Goal: Information Seeking & Learning: Learn about a topic

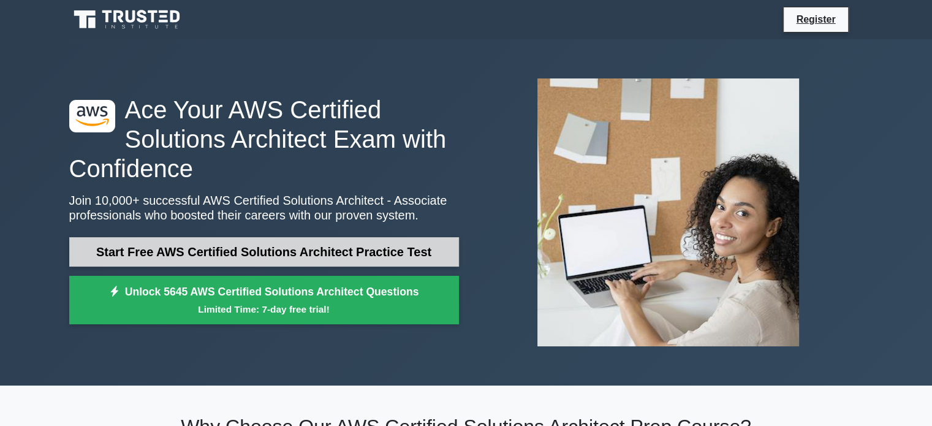
click at [265, 248] on link "Start Free AWS Certified Solutions Architect Practice Test" at bounding box center [264, 251] width 390 height 29
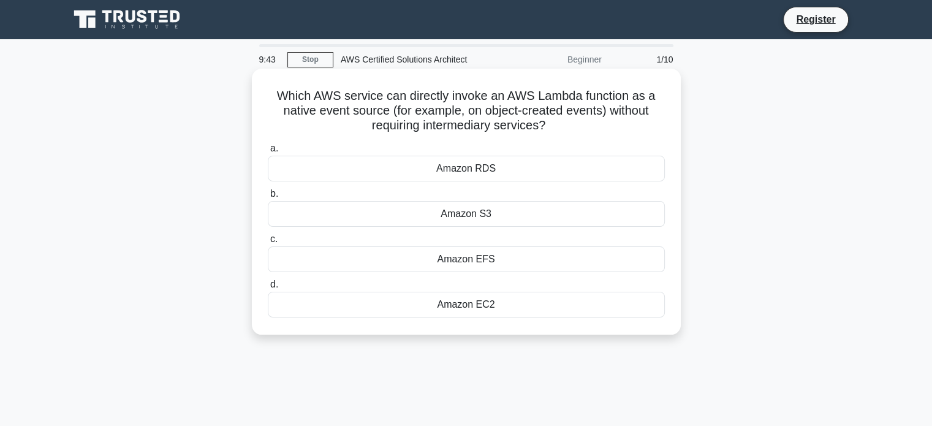
click at [468, 220] on div "Amazon S3" at bounding box center [466, 214] width 397 height 26
click at [268, 198] on input "b. Amazon S3" at bounding box center [268, 194] width 0 height 8
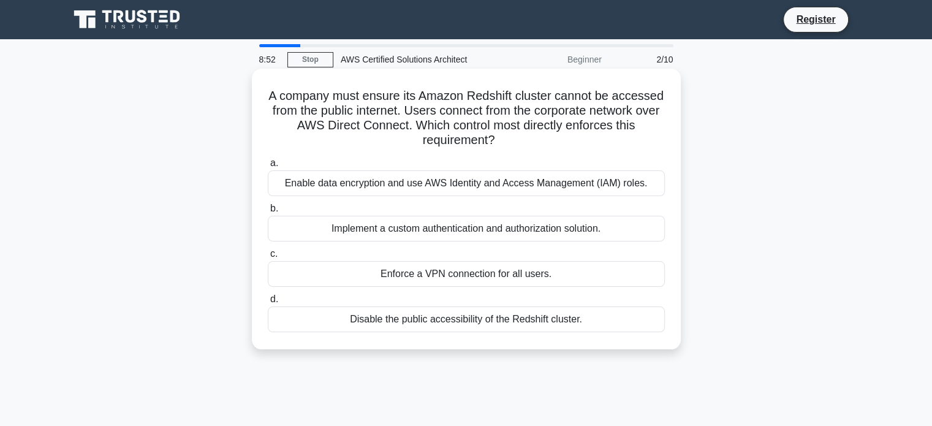
click at [438, 180] on div "Enable data encryption and use AWS Identity and Access Management (IAM) roles." at bounding box center [466, 183] width 397 height 26
click at [268, 167] on input "a. Enable data encryption and use AWS Identity and Access Management (IAM) role…" at bounding box center [268, 163] width 0 height 8
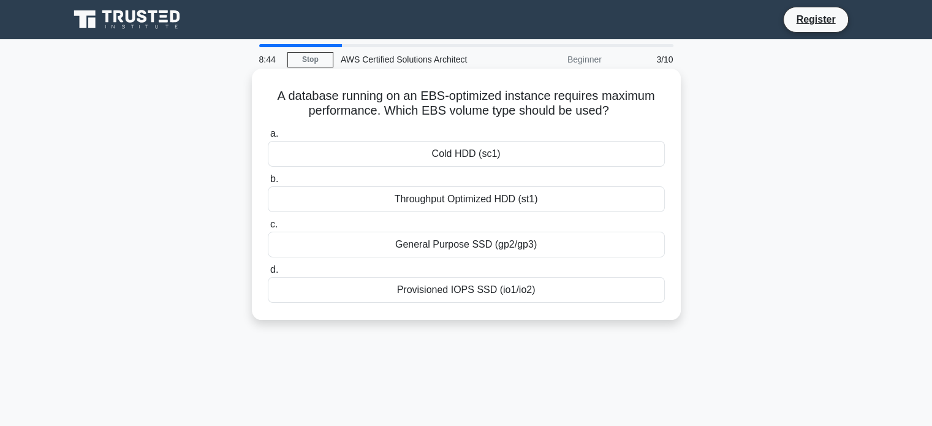
click at [487, 283] on div "Provisioned IOPS SSD (io1/io2)" at bounding box center [466, 290] width 397 height 26
click at [268, 274] on input "d. Provisioned IOPS SSD (io1/io2)" at bounding box center [268, 270] width 0 height 8
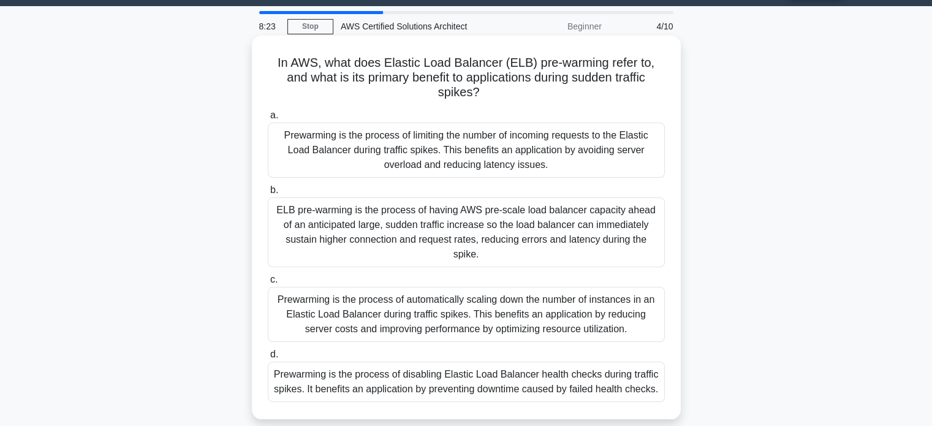
scroll to position [32, 0]
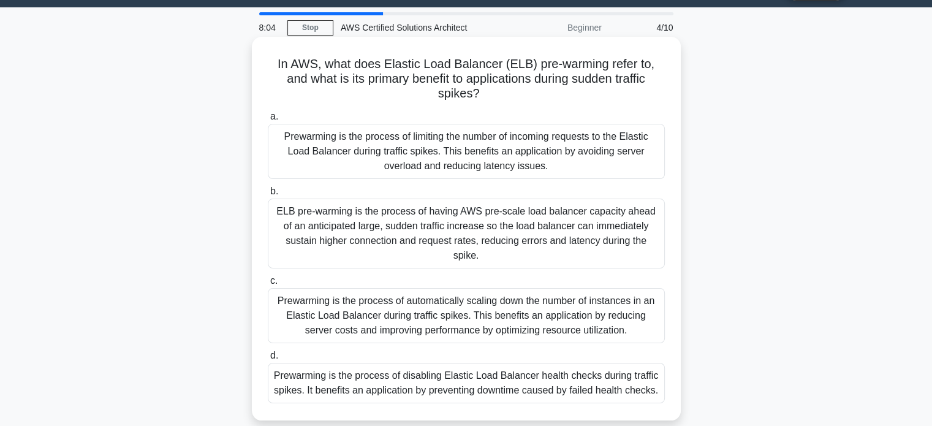
click at [444, 246] on div "ELB pre-warming is the process of having AWS pre-scale load balancer capacity a…" at bounding box center [466, 234] width 397 height 70
click at [268, 196] on input "b. ELB pre-warming is the process of having AWS pre-scale load balancer capacit…" at bounding box center [268, 192] width 0 height 8
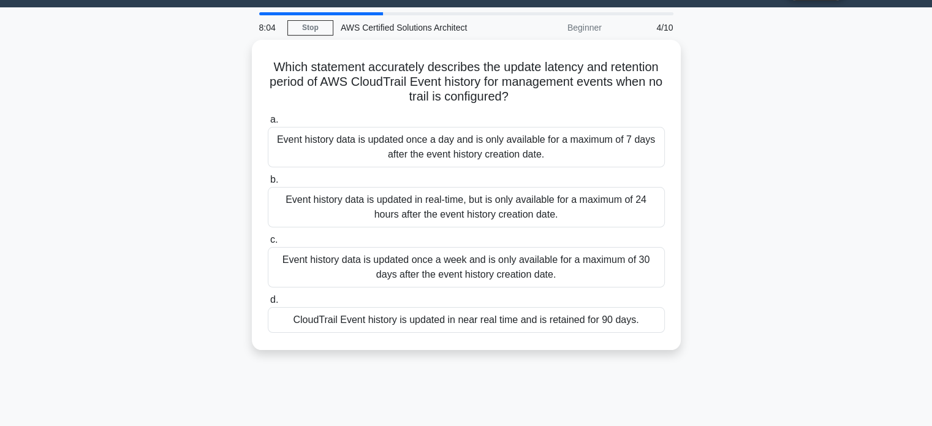
scroll to position [0, 0]
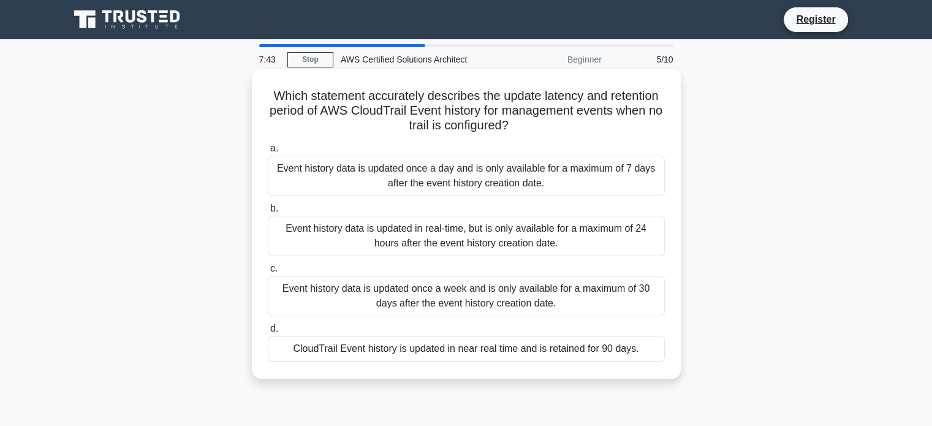
click at [487, 346] on div "CloudTrail Event history is updated in near real time and is retained for 90 da…" at bounding box center [466, 349] width 397 height 26
click at [268, 333] on input "d. CloudTrail Event history is updated in near real time and is retained for 90…" at bounding box center [268, 329] width 0 height 8
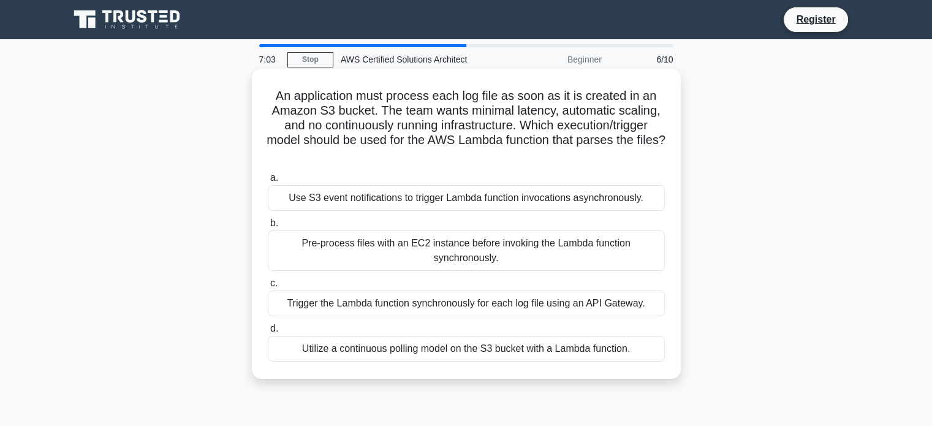
click at [430, 200] on div "Use S3 event notifications to trigger Lambda function invocations asynchronousl…" at bounding box center [466, 198] width 397 height 26
click at [268, 182] on input "a. Use S3 event notifications to trigger Lambda function invocations asynchrono…" at bounding box center [268, 178] width 0 height 8
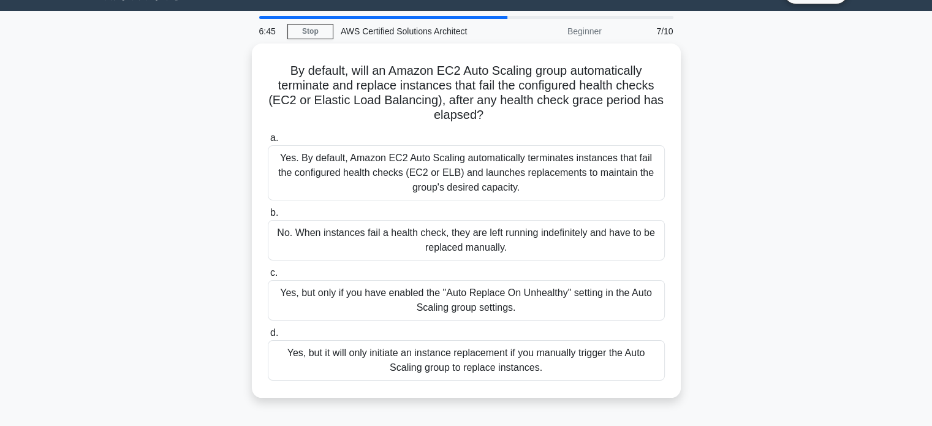
scroll to position [31, 0]
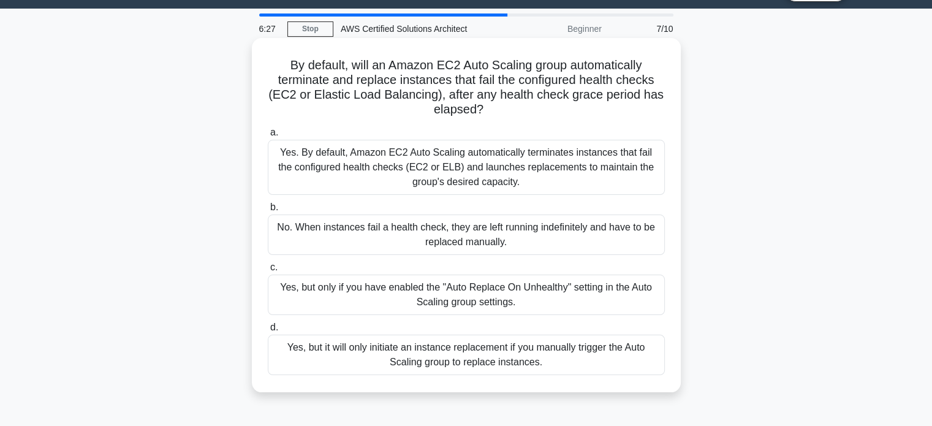
click at [430, 171] on div "Yes. By default, Amazon EC2 Auto Scaling automatically terminates instances tha…" at bounding box center [466, 167] width 397 height 55
click at [268, 137] on input "a. Yes. By default, Amazon EC2 Auto Scaling automatically terminates instances …" at bounding box center [268, 133] width 0 height 8
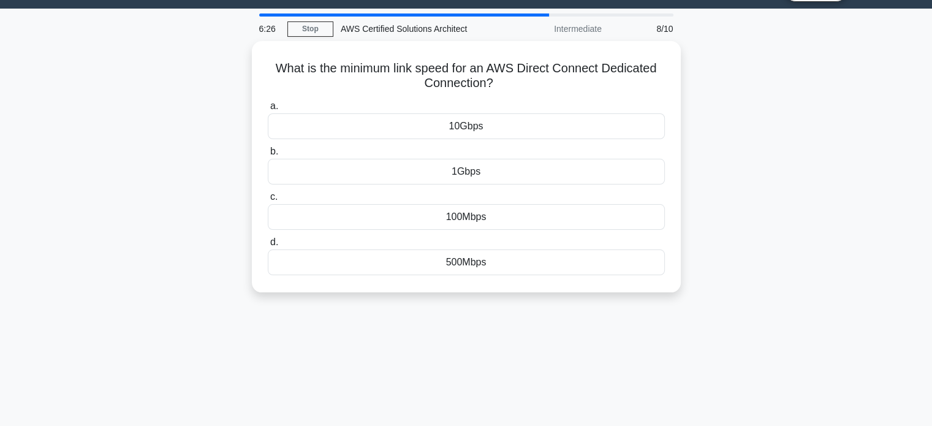
scroll to position [0, 0]
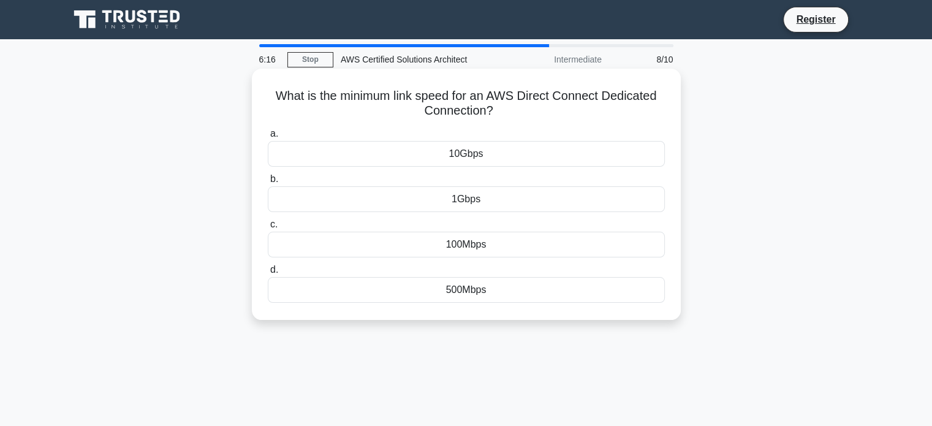
click at [478, 165] on div "10Gbps" at bounding box center [466, 154] width 397 height 26
click at [268, 138] on input "a. 10Gbps" at bounding box center [268, 134] width 0 height 8
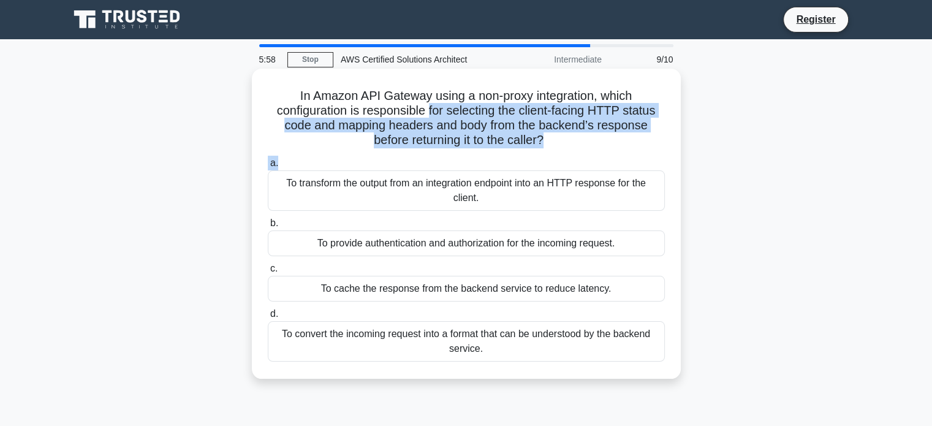
drag, startPoint x: 478, startPoint y: 165, endPoint x: 429, endPoint y: 107, distance: 75.3
click at [429, 107] on div "In Amazon API Gateway using a non-proxy integration, which configuration is res…" at bounding box center [466, 224] width 419 height 300
click at [429, 107] on h5 "In Amazon API Gateway using a non-proxy integration, which configuration is res…" at bounding box center [467, 118] width 400 height 60
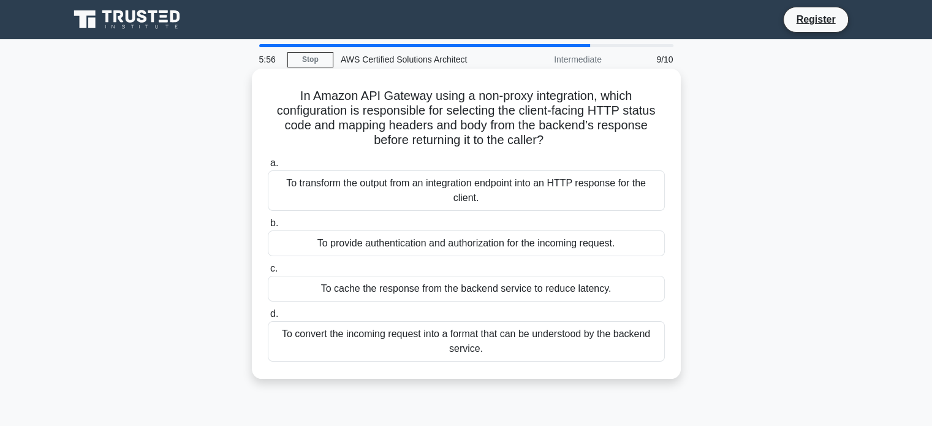
click at [429, 107] on h5 "In Amazon API Gateway using a non-proxy integration, which configuration is res…" at bounding box center [467, 118] width 400 height 60
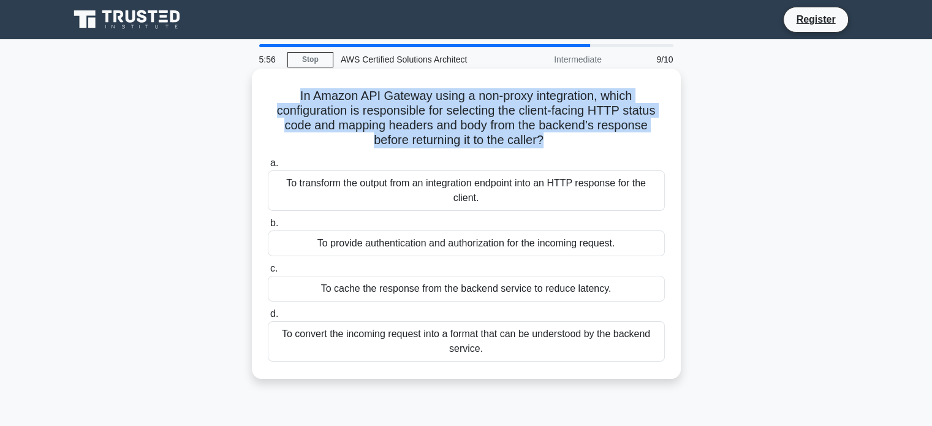
click at [429, 107] on h5 "In Amazon API Gateway using a non-proxy integration, which configuration is res…" at bounding box center [467, 118] width 400 height 60
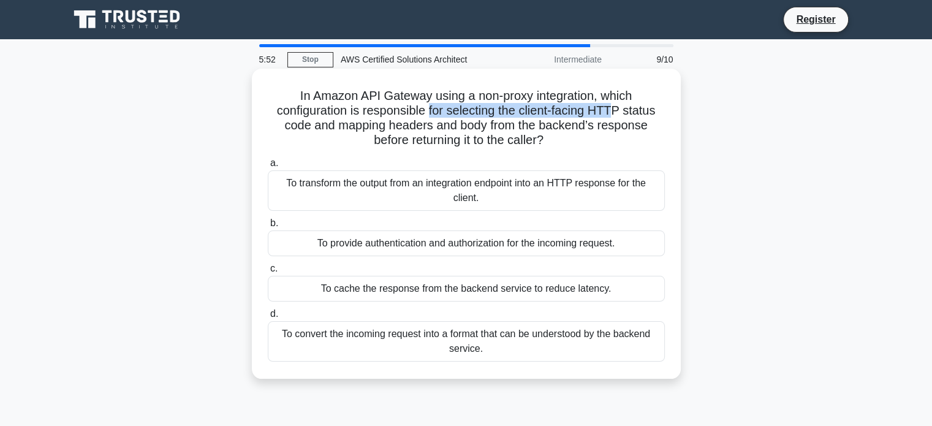
drag, startPoint x: 429, startPoint y: 107, endPoint x: 617, endPoint y: 115, distance: 188.4
click at [617, 115] on h5 "In Amazon API Gateway using a non-proxy integration, which configuration is res…" at bounding box center [467, 118] width 400 height 60
click at [400, 132] on h5 "In Amazon API Gateway using a non-proxy integration, which configuration is res…" at bounding box center [467, 118] width 400 height 60
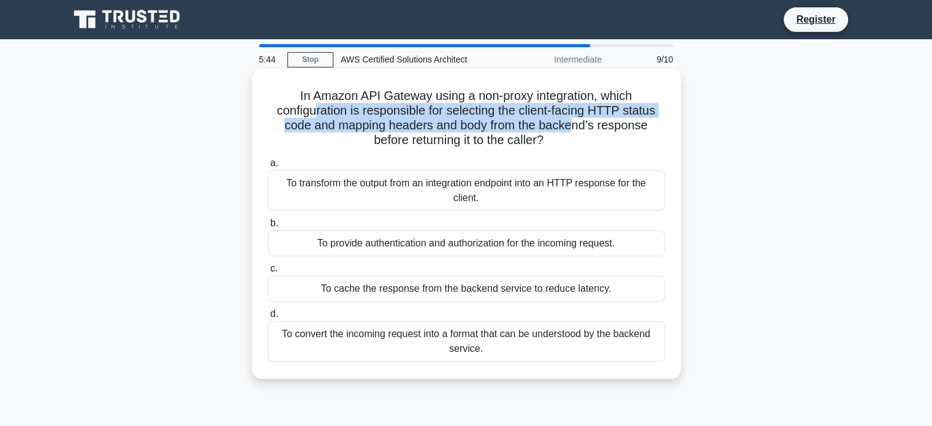
drag, startPoint x: 314, startPoint y: 114, endPoint x: 576, endPoint y: 125, distance: 262.0
click at [576, 125] on h5 "In Amazon API Gateway using a non-proxy integration, which configuration is res…" at bounding box center [467, 118] width 400 height 60
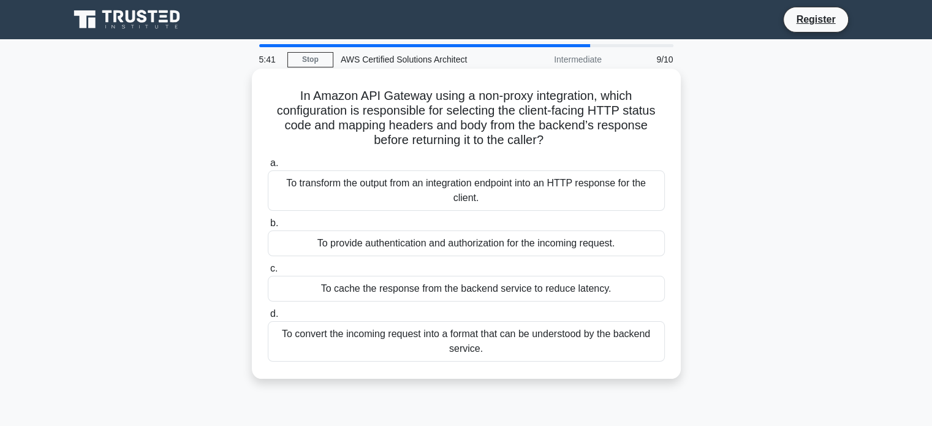
click at [311, 299] on div "To cache the response from the backend service to reduce latency." at bounding box center [466, 289] width 397 height 26
click at [268, 273] on input "c. To cache the response from the backend service to reduce latency." at bounding box center [268, 269] width 0 height 8
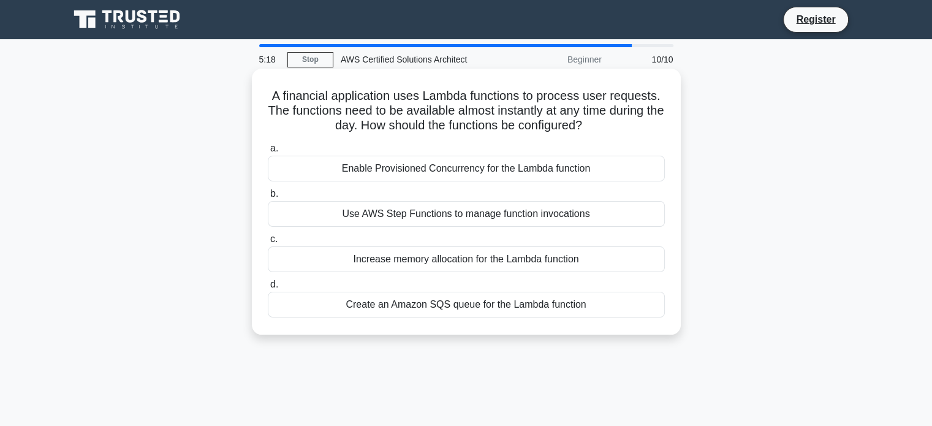
click at [512, 178] on div "Enable Provisioned Concurrency for the Lambda function" at bounding box center [466, 169] width 397 height 26
click at [268, 153] on input "a. Enable Provisioned Concurrency for the Lambda function" at bounding box center [268, 149] width 0 height 8
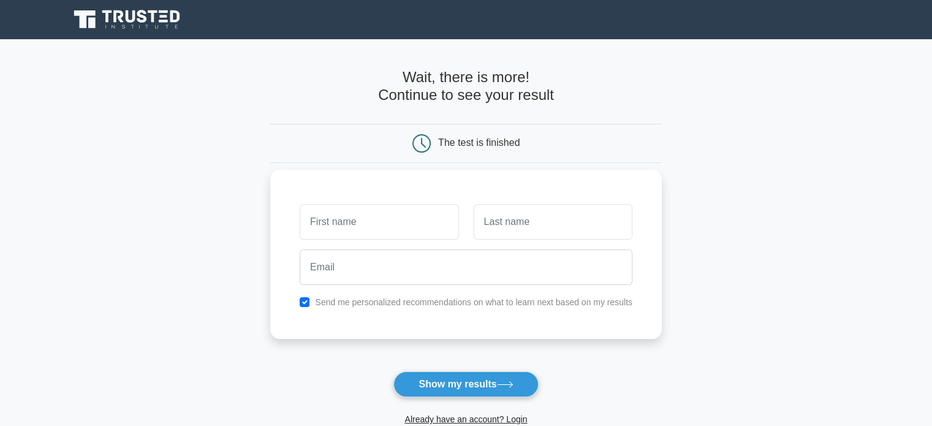
scroll to position [189, 0]
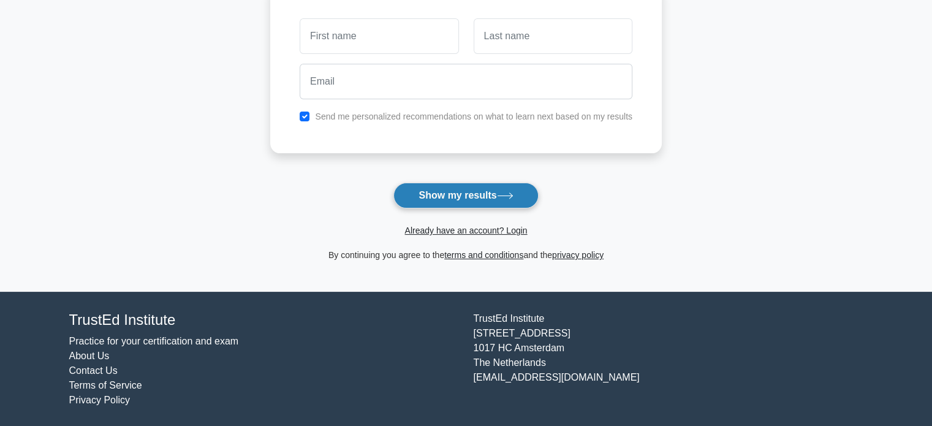
click at [449, 197] on button "Show my results" at bounding box center [466, 196] width 145 height 26
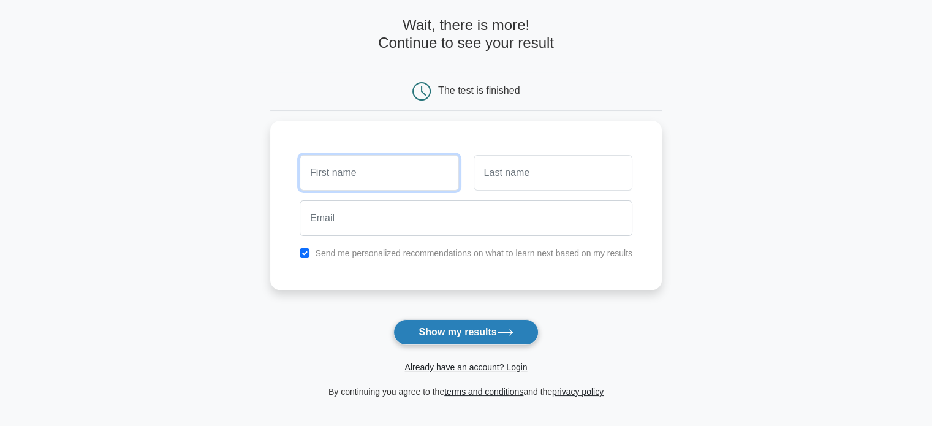
scroll to position [51, 0]
type input "bbbb"
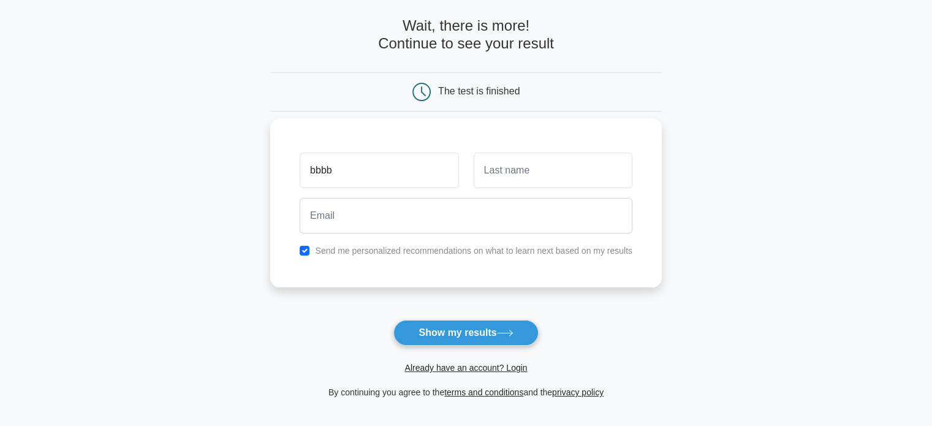
drag, startPoint x: 468, startPoint y: 175, endPoint x: 482, endPoint y: 183, distance: 15.9
click at [481, 181] on div at bounding box center [553, 170] width 173 height 45
click at [558, 176] on input "text" at bounding box center [553, 171] width 159 height 36
type input "vvvv"
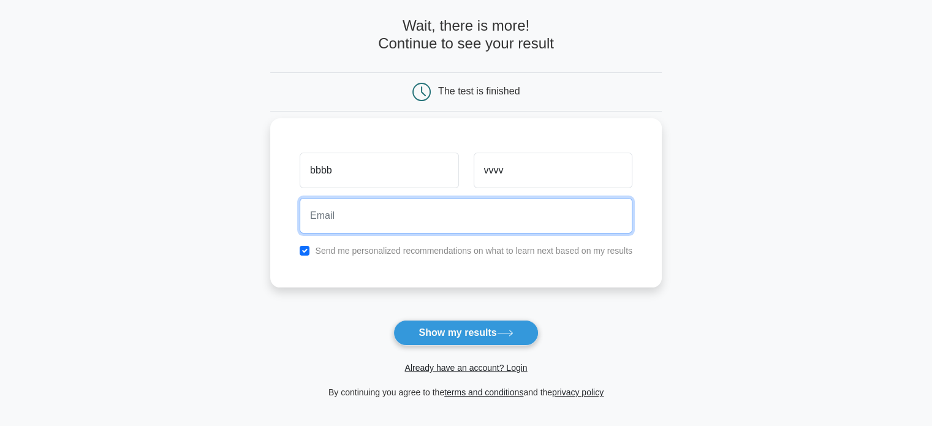
click at [342, 223] on input "email" at bounding box center [466, 216] width 333 height 36
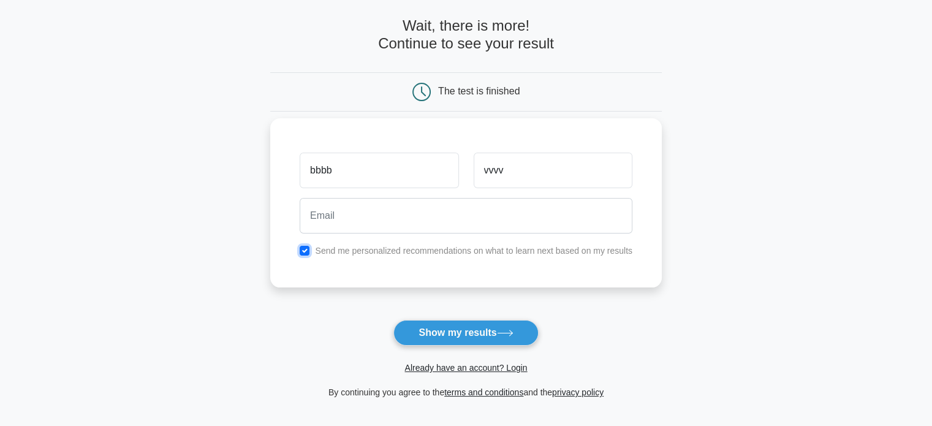
click at [306, 247] on input "checkbox" at bounding box center [305, 251] width 10 height 10
checkbox input "false"
click at [457, 338] on button "Show my results" at bounding box center [466, 333] width 145 height 26
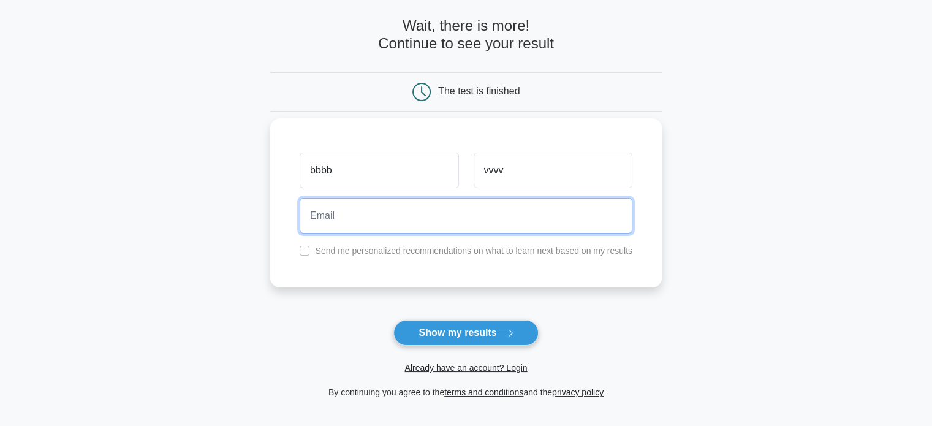
click at [368, 223] on input "email" at bounding box center [466, 216] width 333 height 36
click at [368, 223] on input "v" at bounding box center [466, 216] width 333 height 36
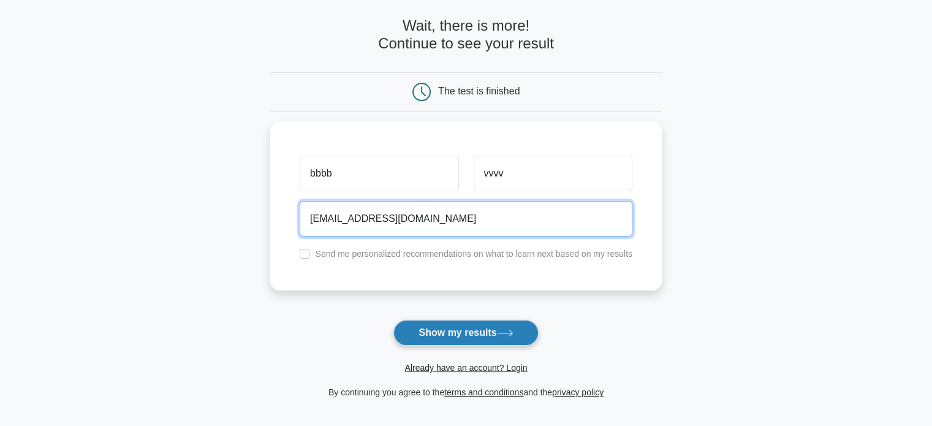
type input "vv@gmail.com"
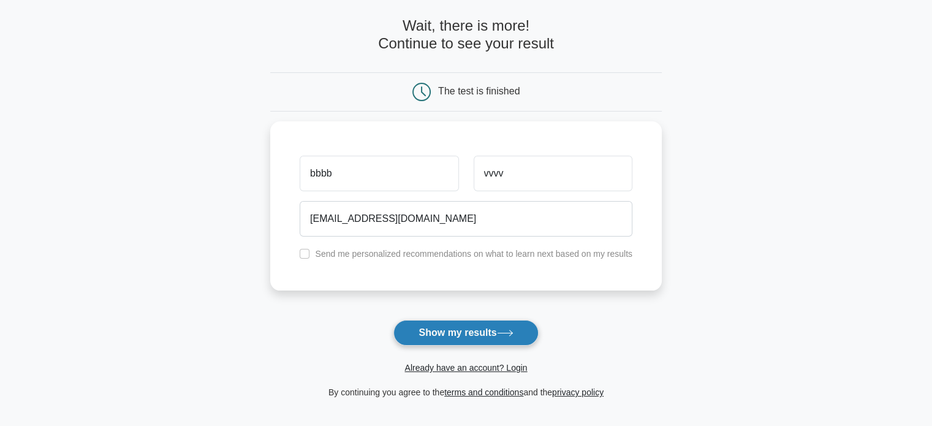
click at [421, 340] on button "Show my results" at bounding box center [466, 333] width 145 height 26
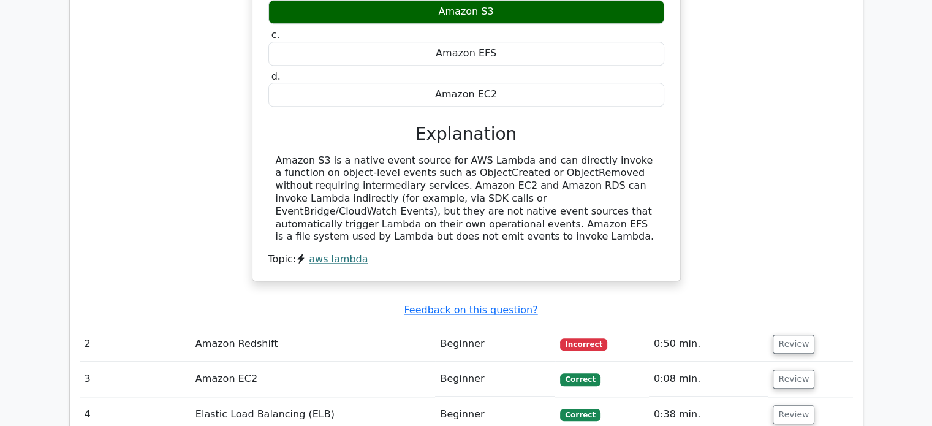
scroll to position [1265, 0]
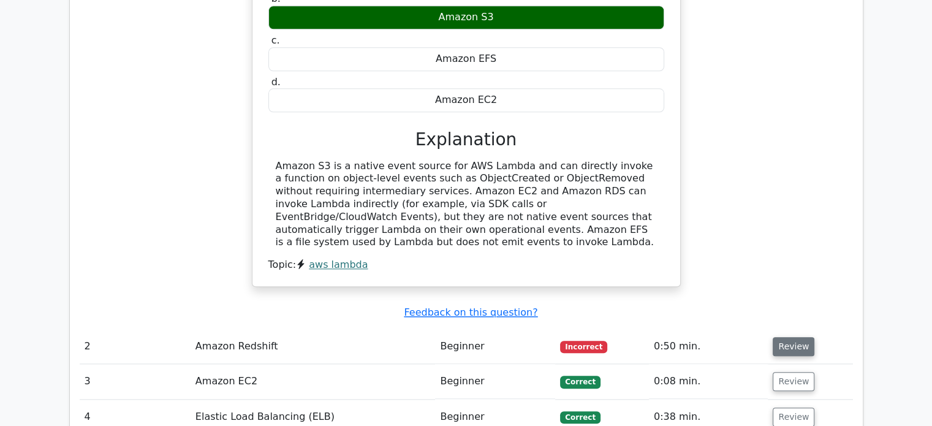
click at [790, 337] on button "Review" at bounding box center [794, 346] width 42 height 19
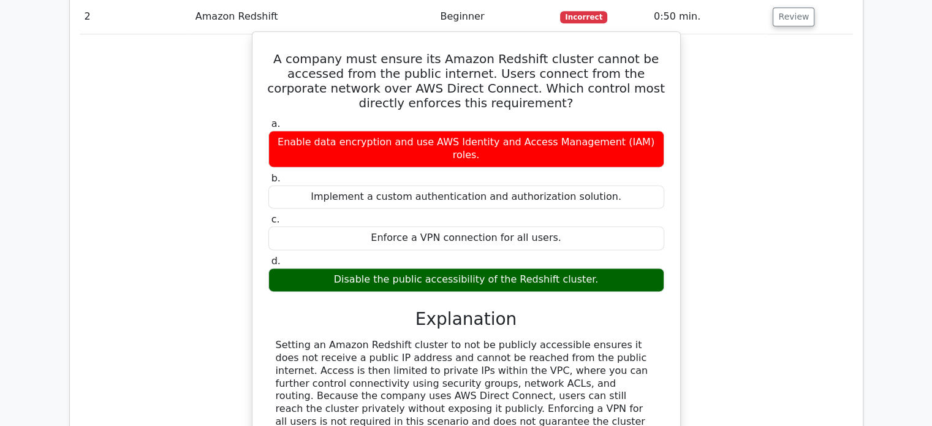
scroll to position [1598, 0]
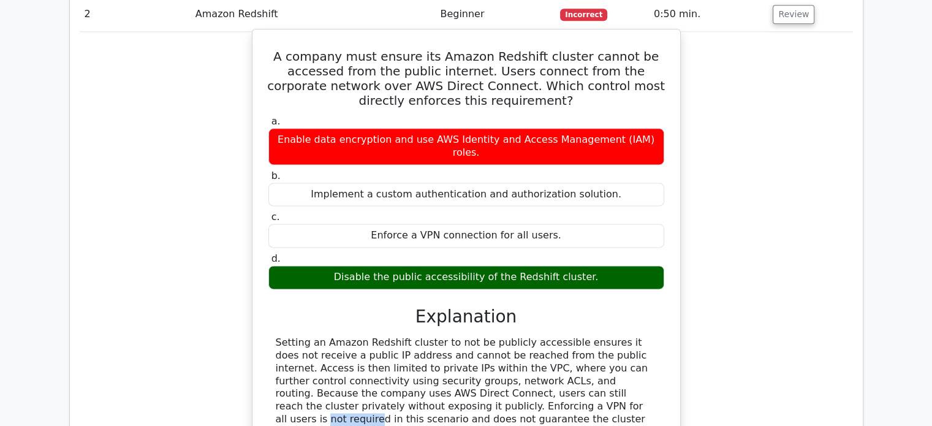
drag, startPoint x: 349, startPoint y: 312, endPoint x: 392, endPoint y: 319, distance: 42.9
click at [392, 337] on div "Setting an Amazon Redshift cluster to not be publicly accessible ensures it doe…" at bounding box center [466, 401] width 381 height 128
drag, startPoint x: 363, startPoint y: 343, endPoint x: 427, endPoint y: 342, distance: 63.8
click at [427, 342] on div "Setting an Amazon Redshift cluster to not be publicly accessible ensures it doe…" at bounding box center [466, 401] width 381 height 128
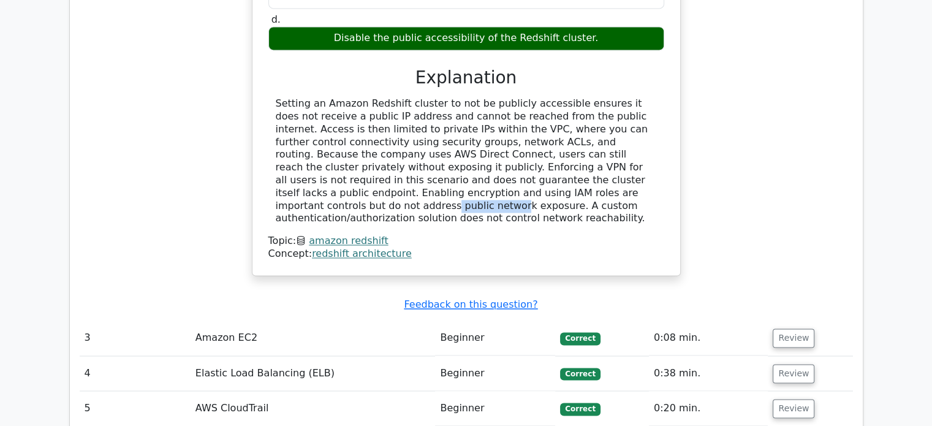
scroll to position [1838, 0]
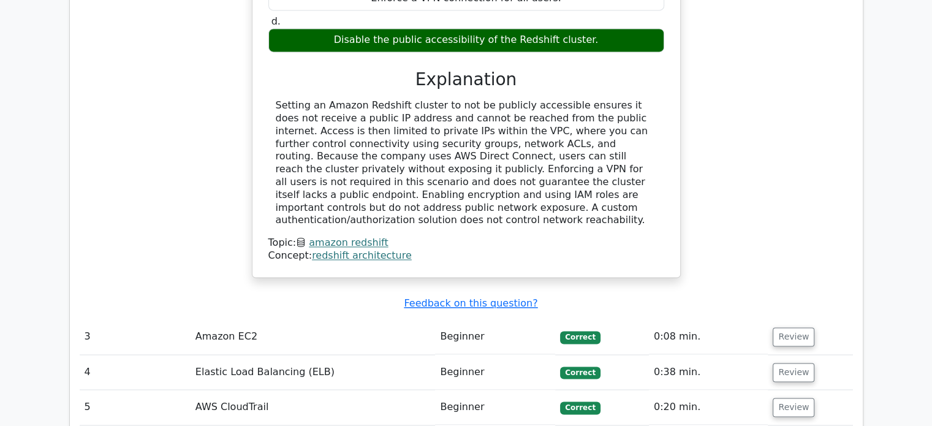
click at [315, 319] on td "Amazon EC2" at bounding box center [313, 336] width 245 height 35
click at [795, 327] on button "Review" at bounding box center [794, 336] width 42 height 19
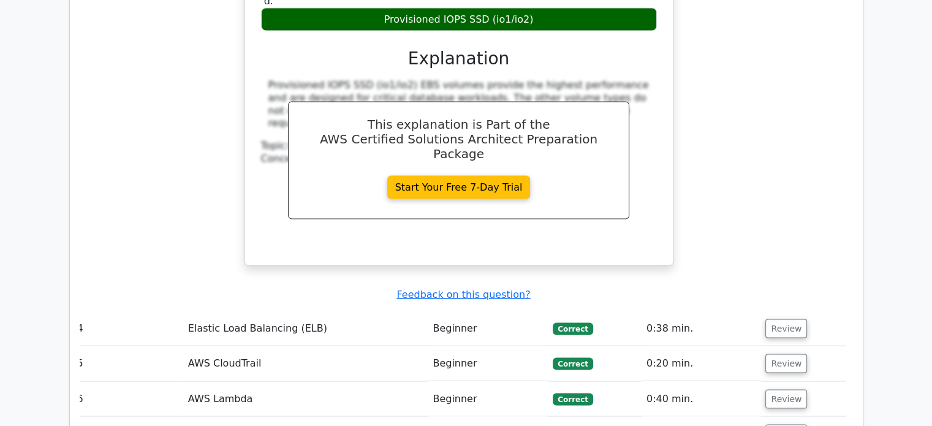
scroll to position [2400, 0]
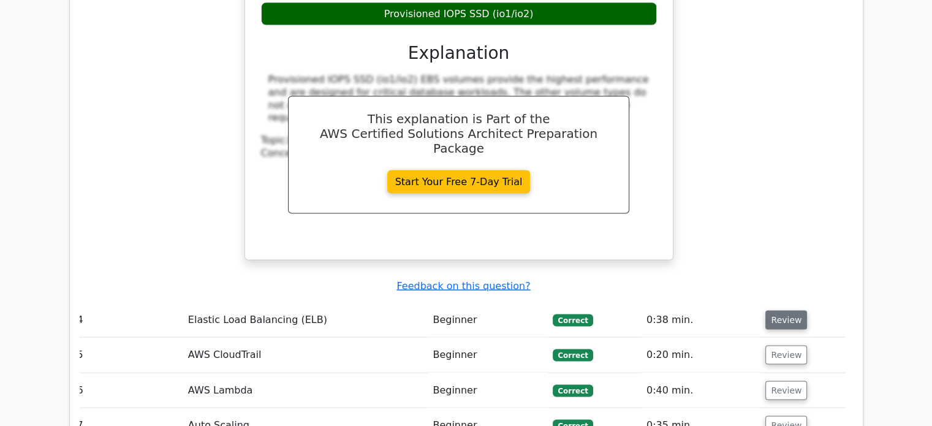
click at [782, 311] on button "Review" at bounding box center [787, 320] width 42 height 19
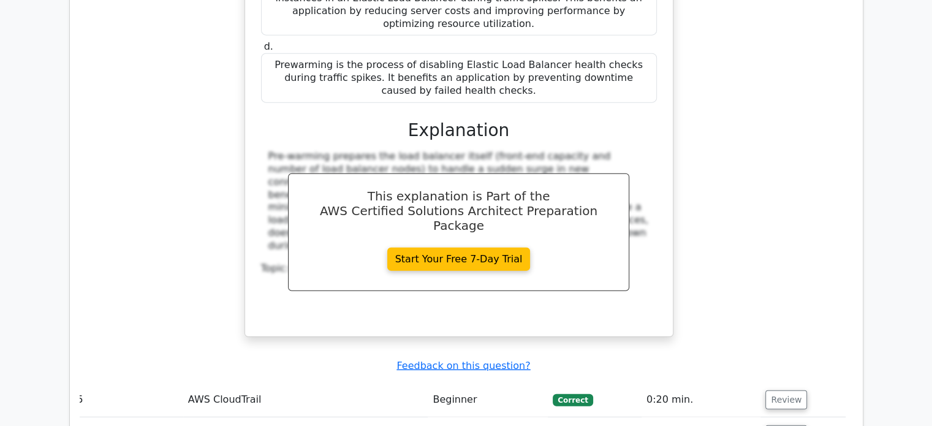
scroll to position [2992, 0]
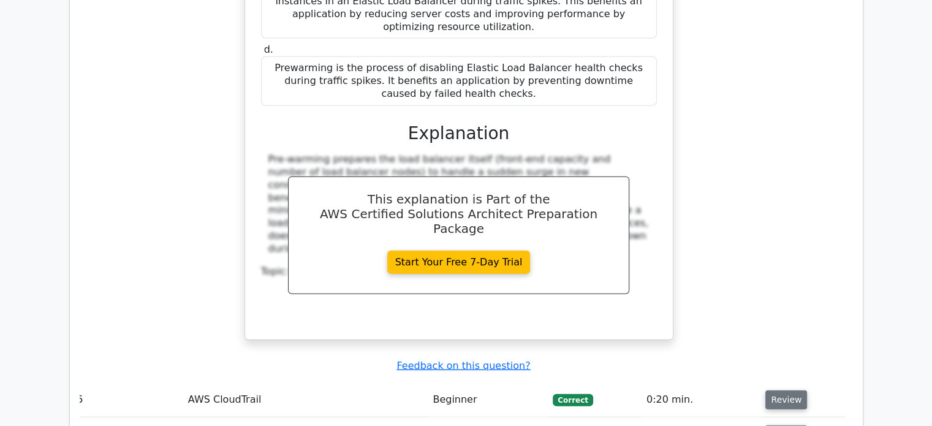
click at [795, 391] on button "Review" at bounding box center [787, 400] width 42 height 19
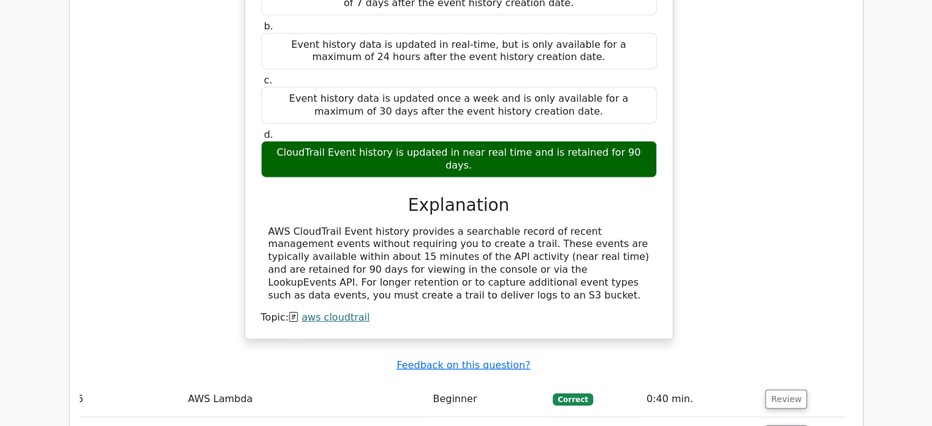
scroll to position [3558, 0]
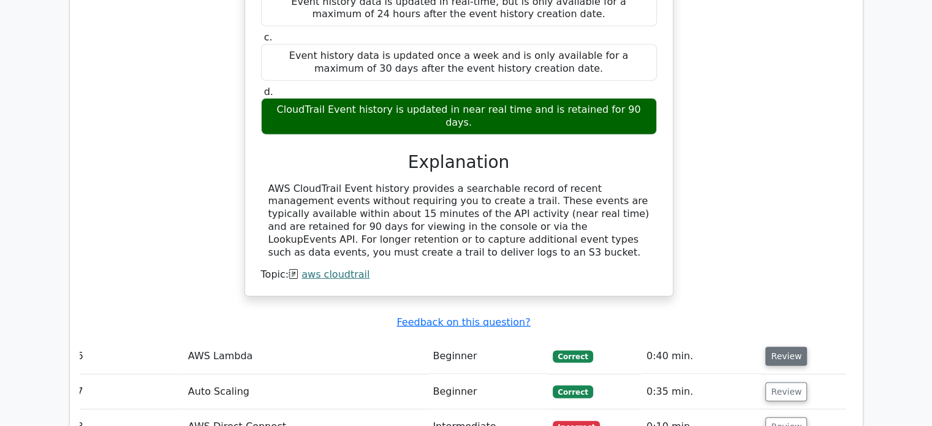
click at [783, 347] on button "Review" at bounding box center [787, 356] width 42 height 19
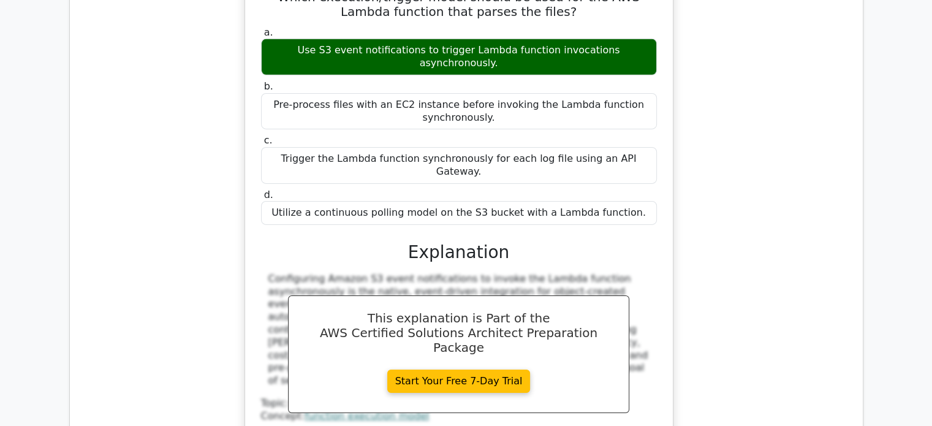
scroll to position [4112, 0]
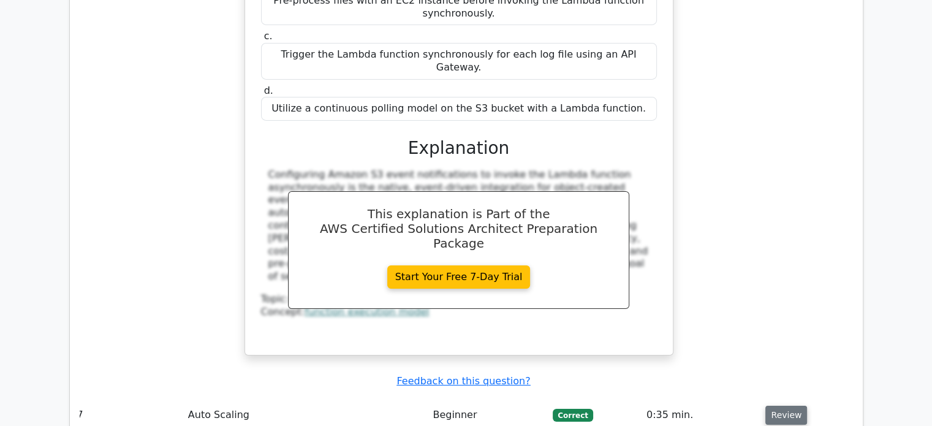
click at [771, 406] on button "Review" at bounding box center [787, 415] width 42 height 19
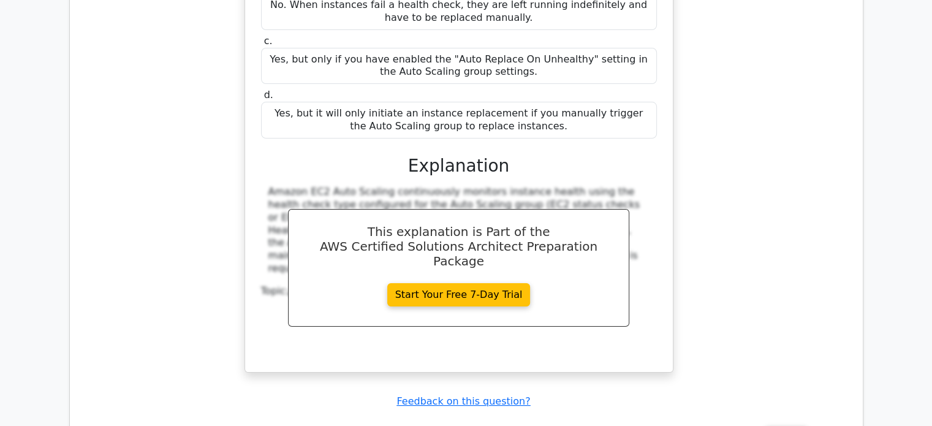
scroll to position [4716, 0]
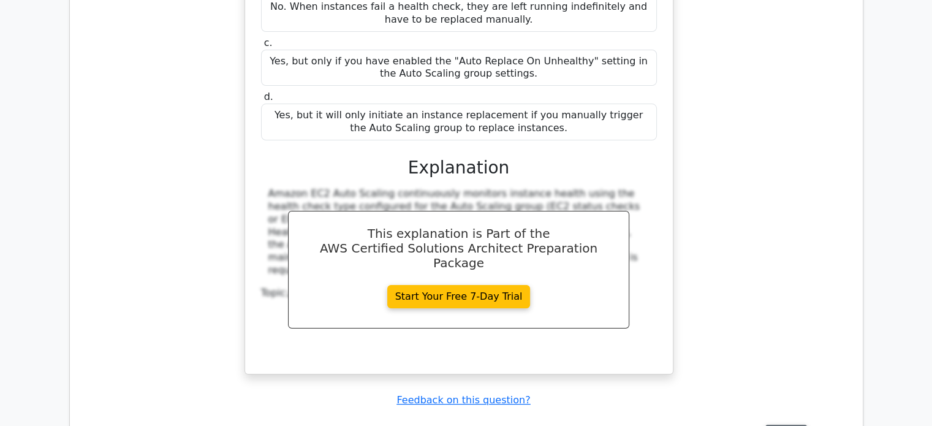
click at [769, 425] on button "Review" at bounding box center [787, 434] width 42 height 19
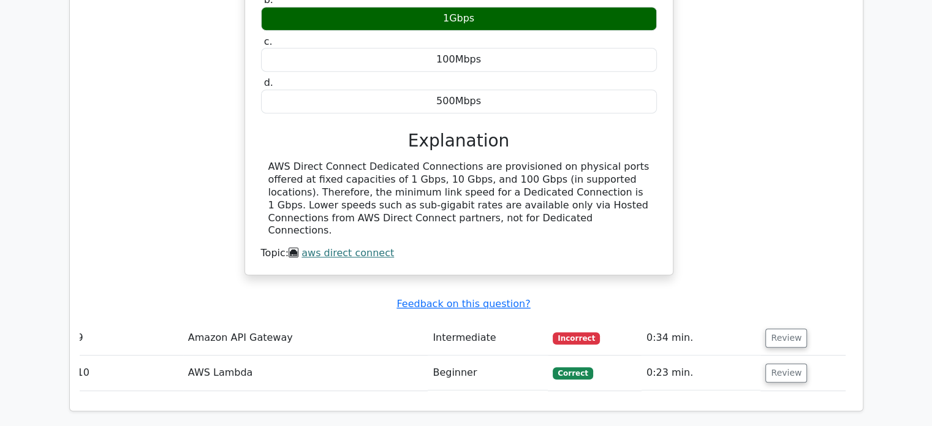
scroll to position [5267, 0]
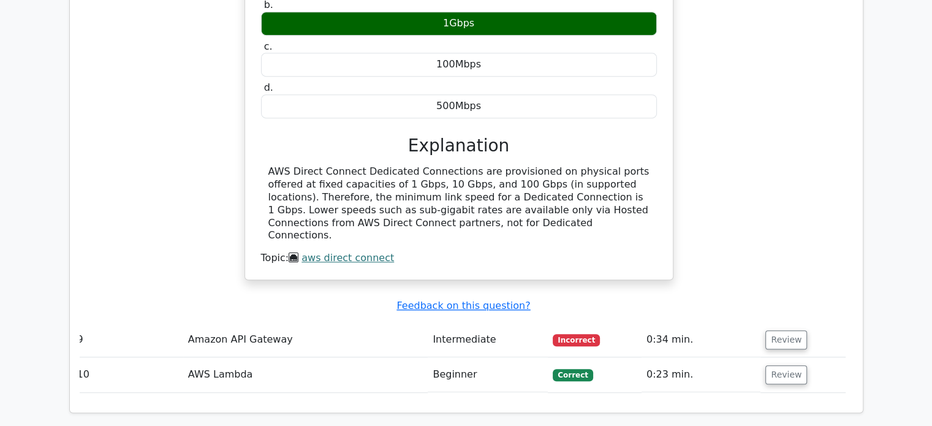
click at [795, 322] on td "Review" at bounding box center [803, 339] width 85 height 35
click at [777, 330] on button "Review" at bounding box center [787, 339] width 42 height 19
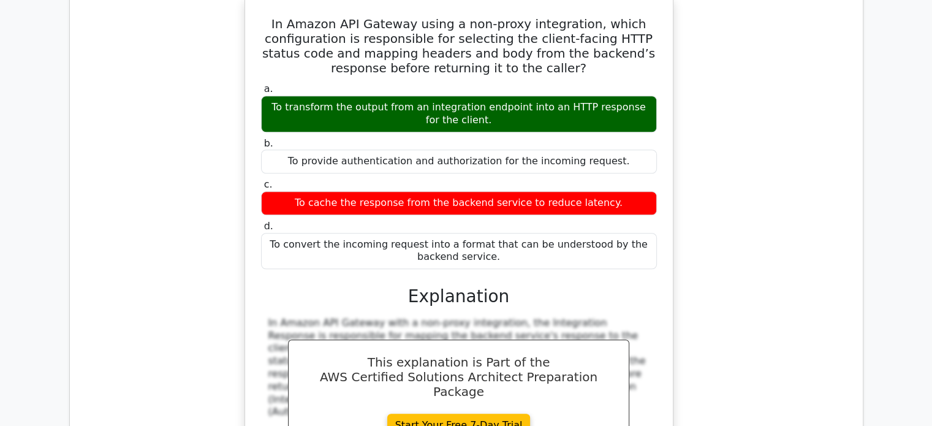
scroll to position [5719, 0]
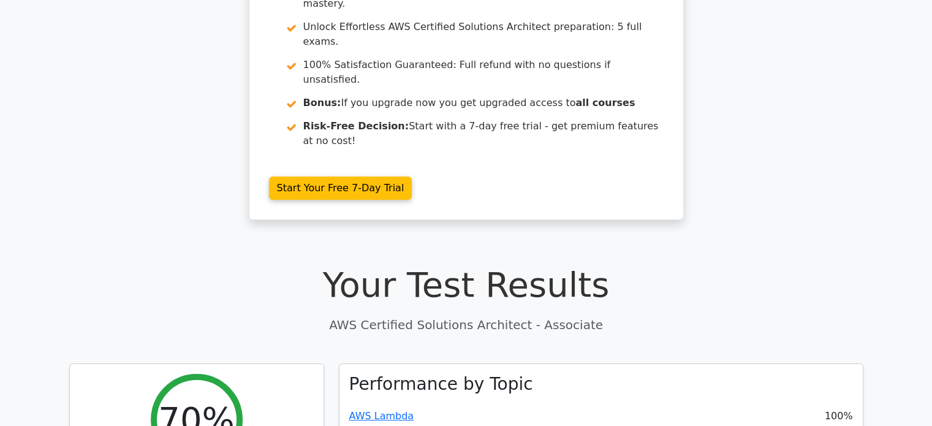
scroll to position [0, 0]
